Goal: Find specific page/section: Find specific page/section

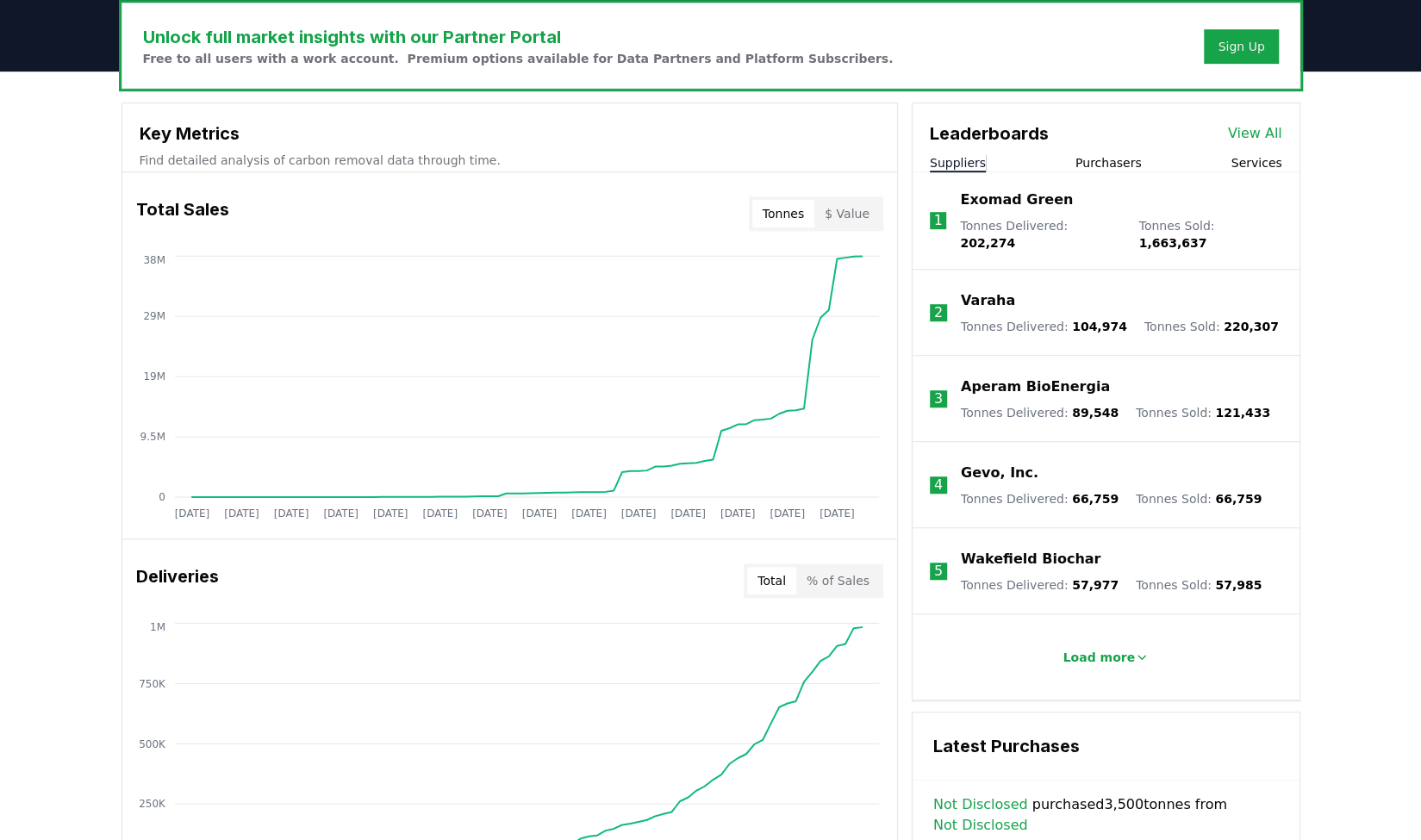
scroll to position [522, 0]
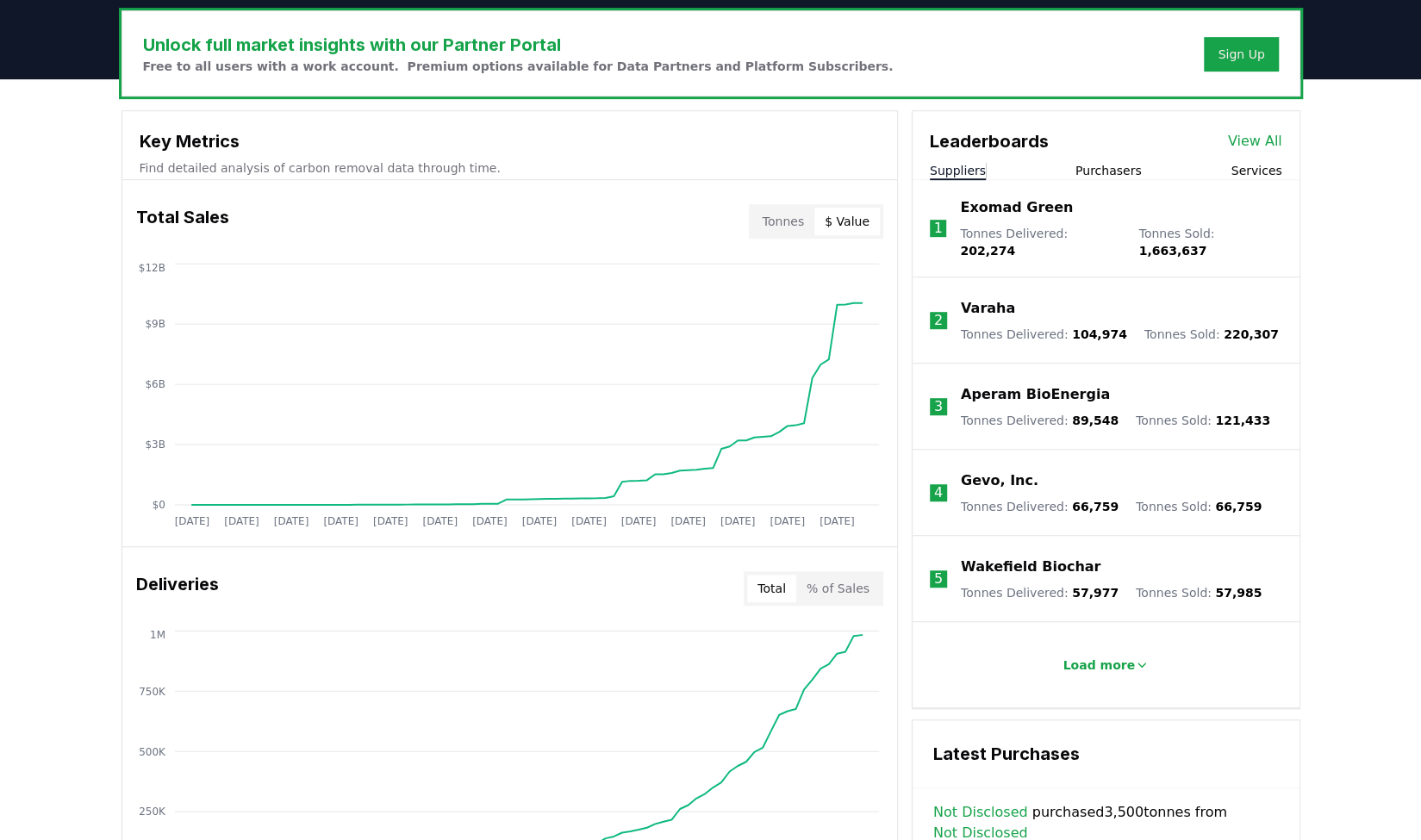
click at [850, 224] on button "$ Value" at bounding box center [847, 221] width 66 height 28
click at [793, 214] on button "Tonnes" at bounding box center [783, 221] width 62 height 28
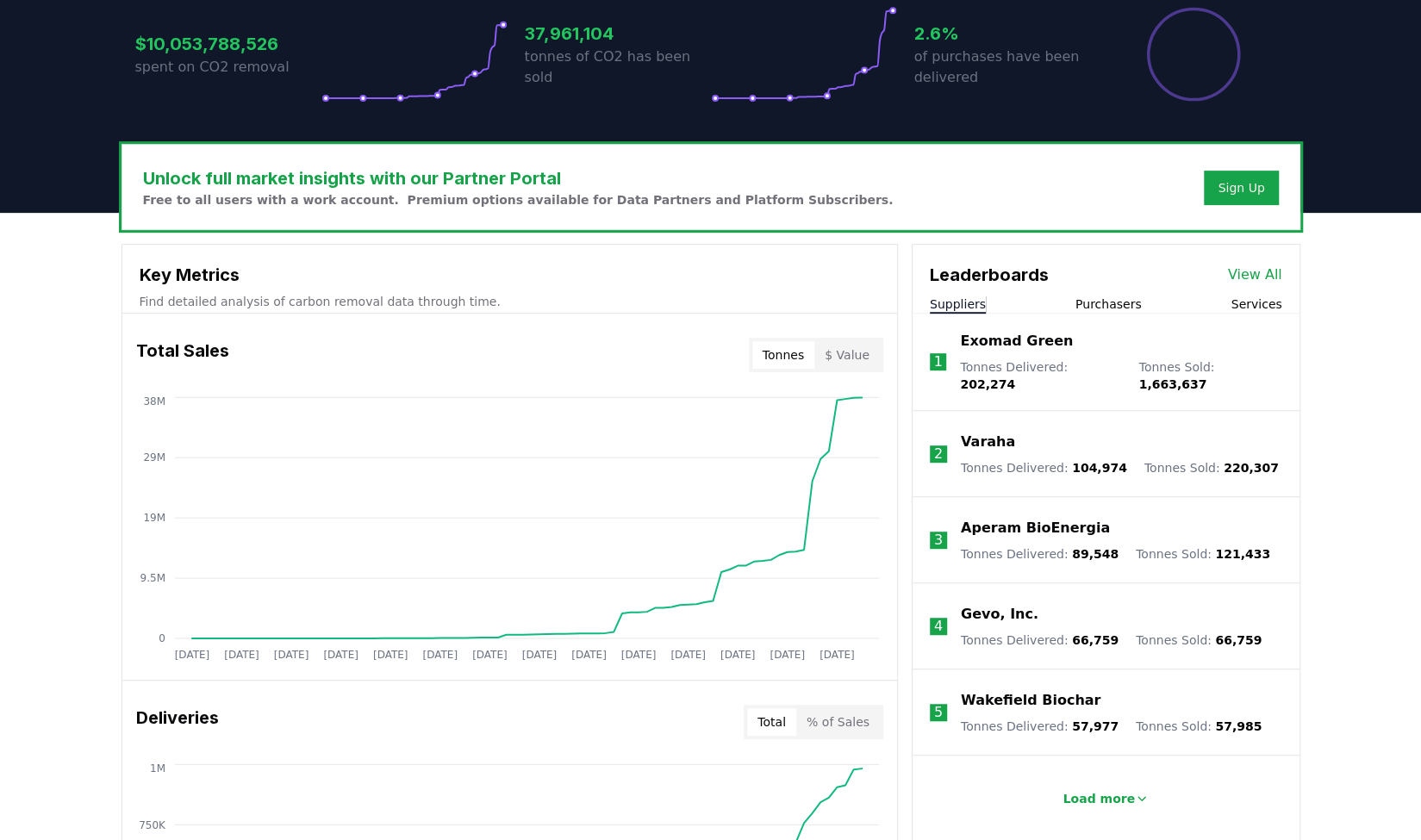
scroll to position [350, 0]
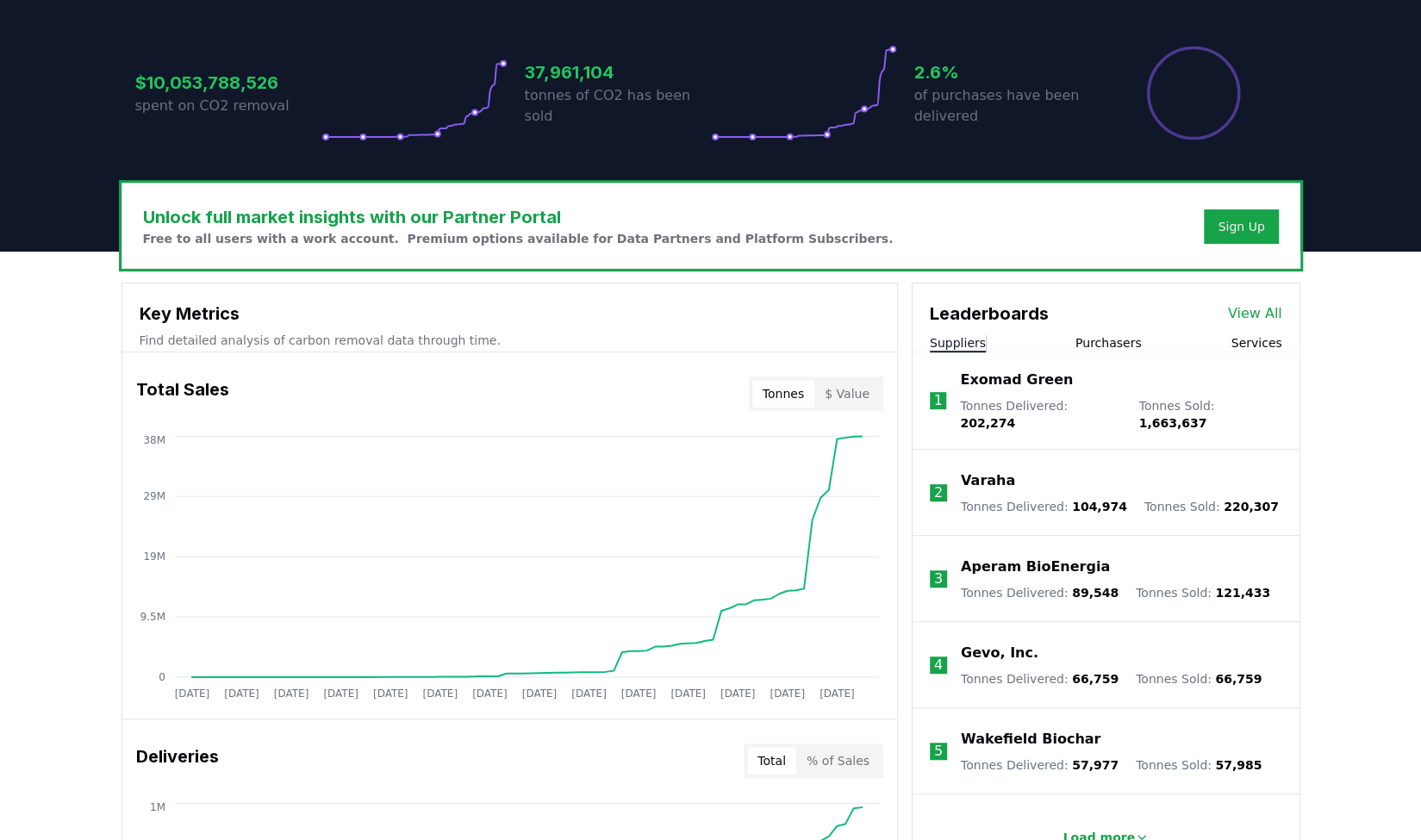
click at [1257, 307] on link "View All" at bounding box center [1255, 314] width 55 height 21
